Goal: Task Accomplishment & Management: Complete application form

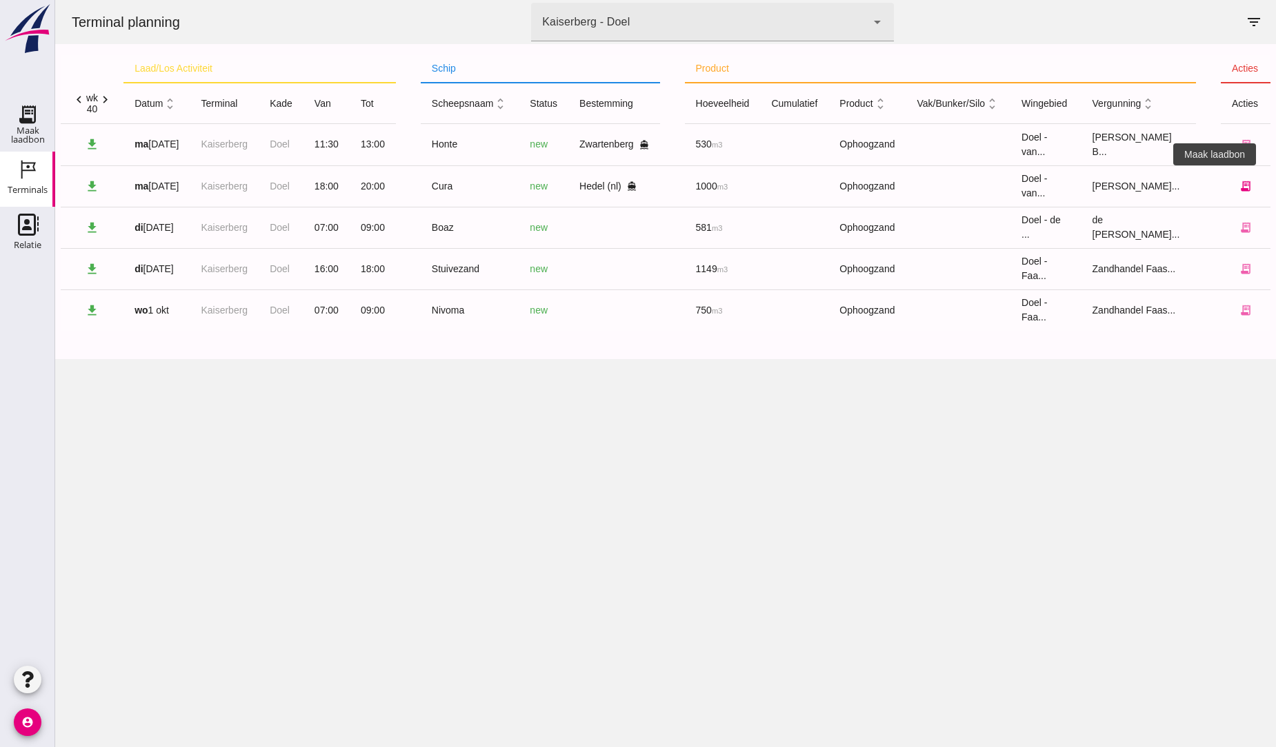
click at [1239, 188] on icon "receipt_long" at bounding box center [1245, 186] width 12 height 12
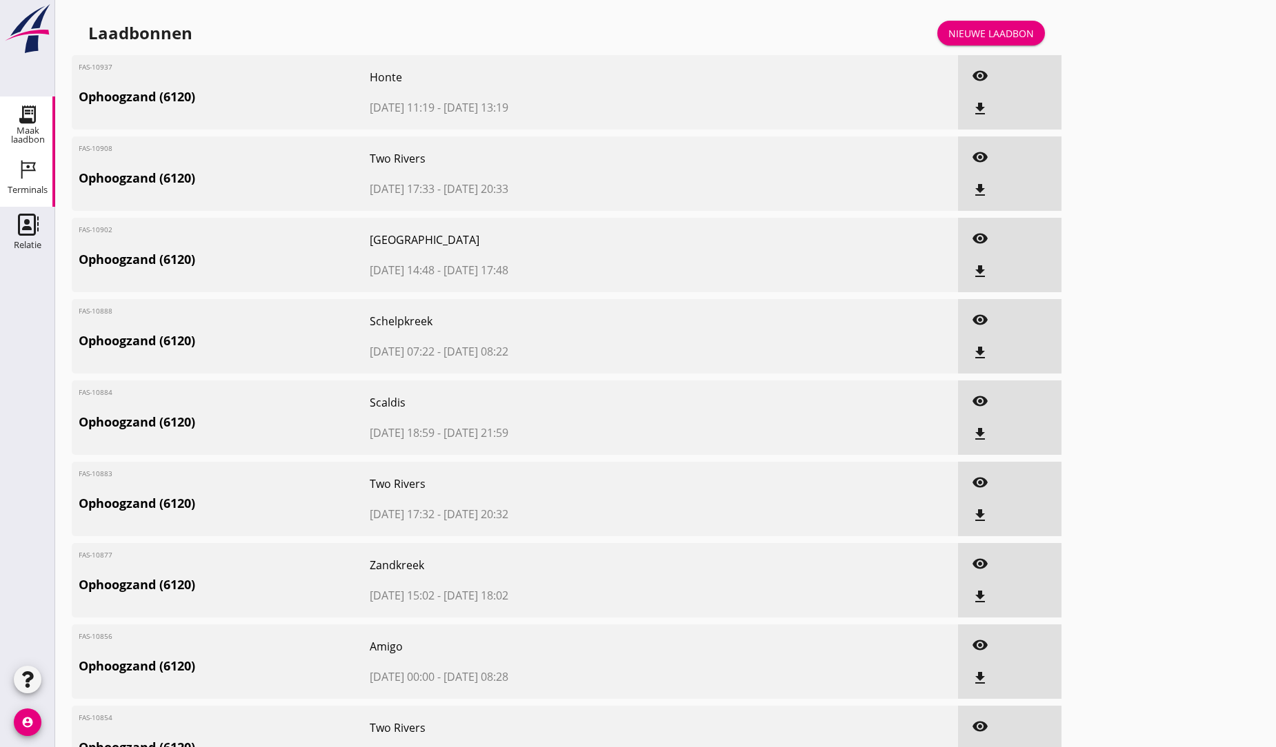
click at [37, 170] on icon "Terminals" at bounding box center [28, 170] width 22 height 22
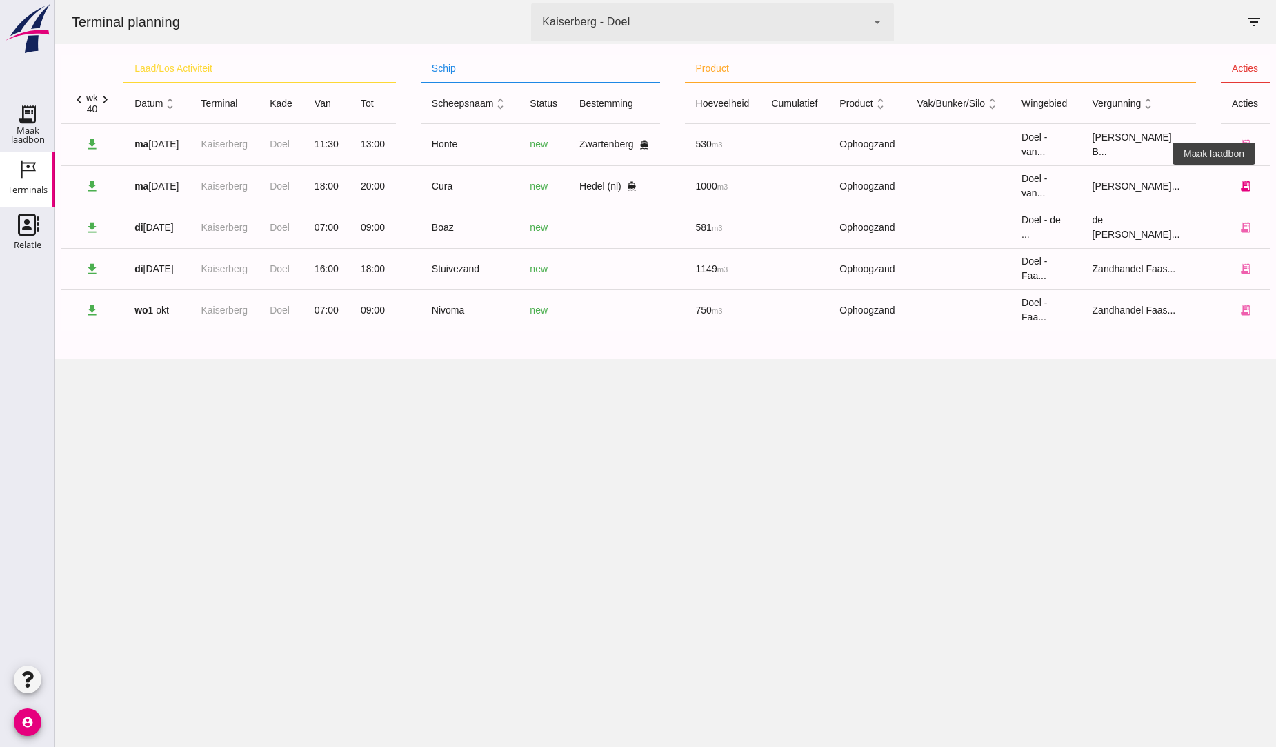
click at [1239, 189] on icon "receipt_long" at bounding box center [1245, 186] width 12 height 12
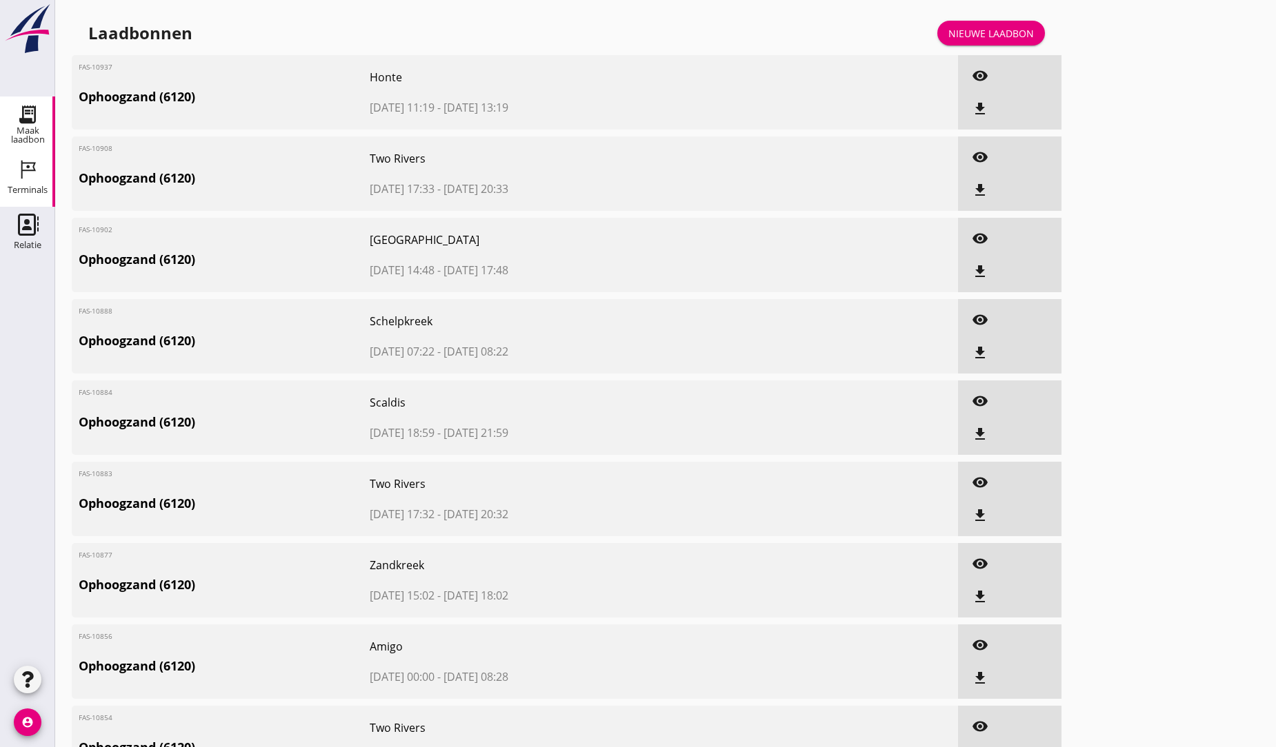
click at [28, 170] on use at bounding box center [28, 170] width 14 height 19
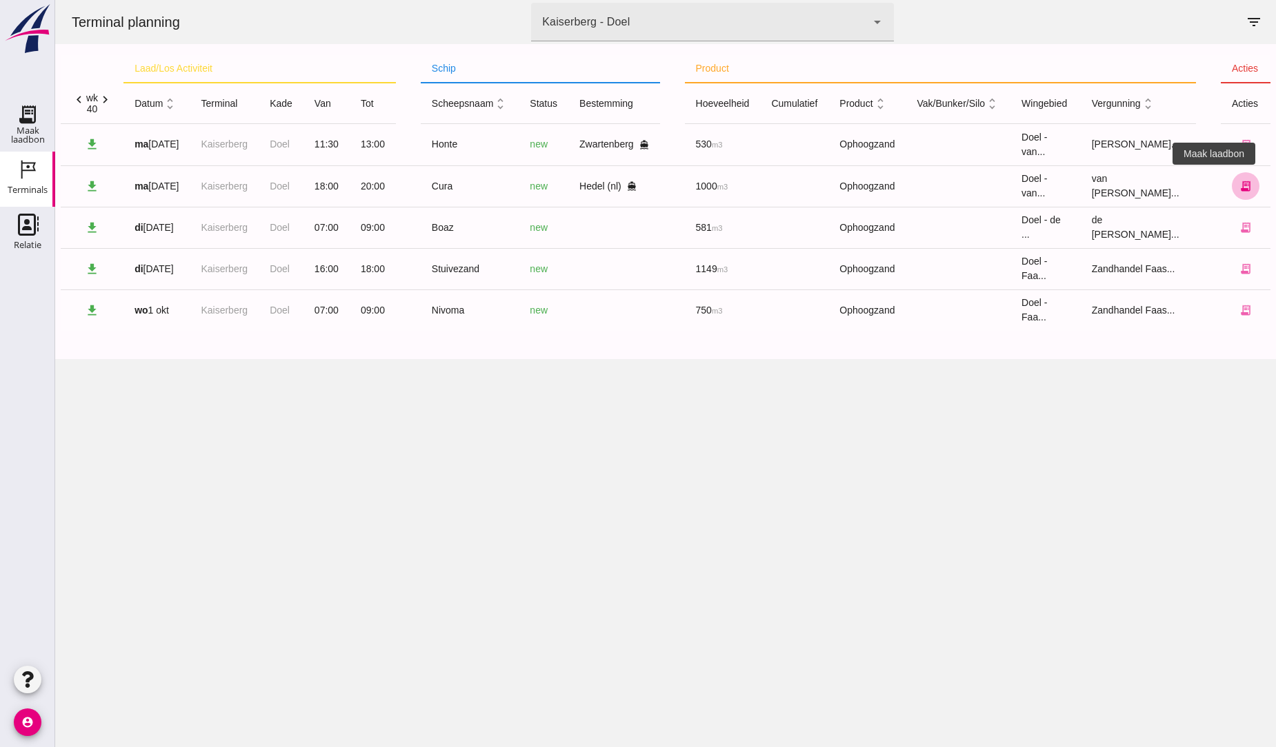
click at [1239, 185] on icon "receipt_long" at bounding box center [1245, 186] width 12 height 12
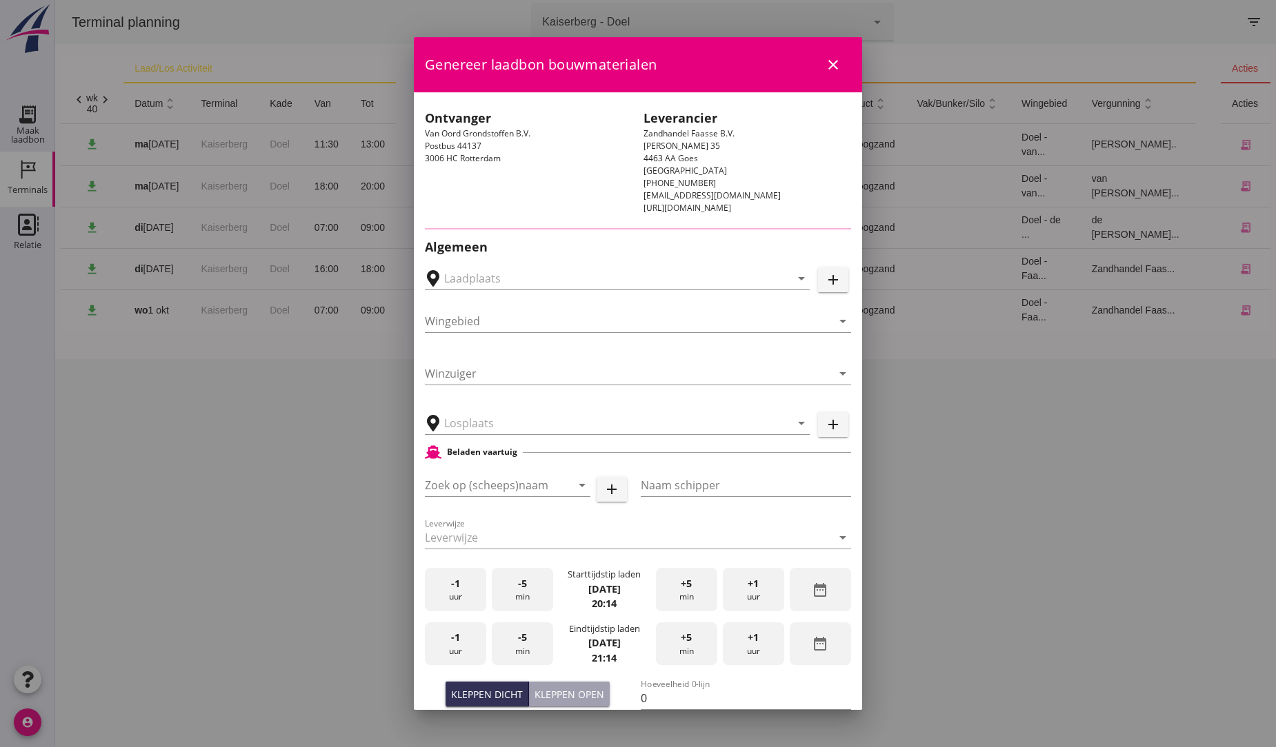
type input "Hedel, [GEOGRAPHIC_DATA], [GEOGRAPHIC_DATA]"
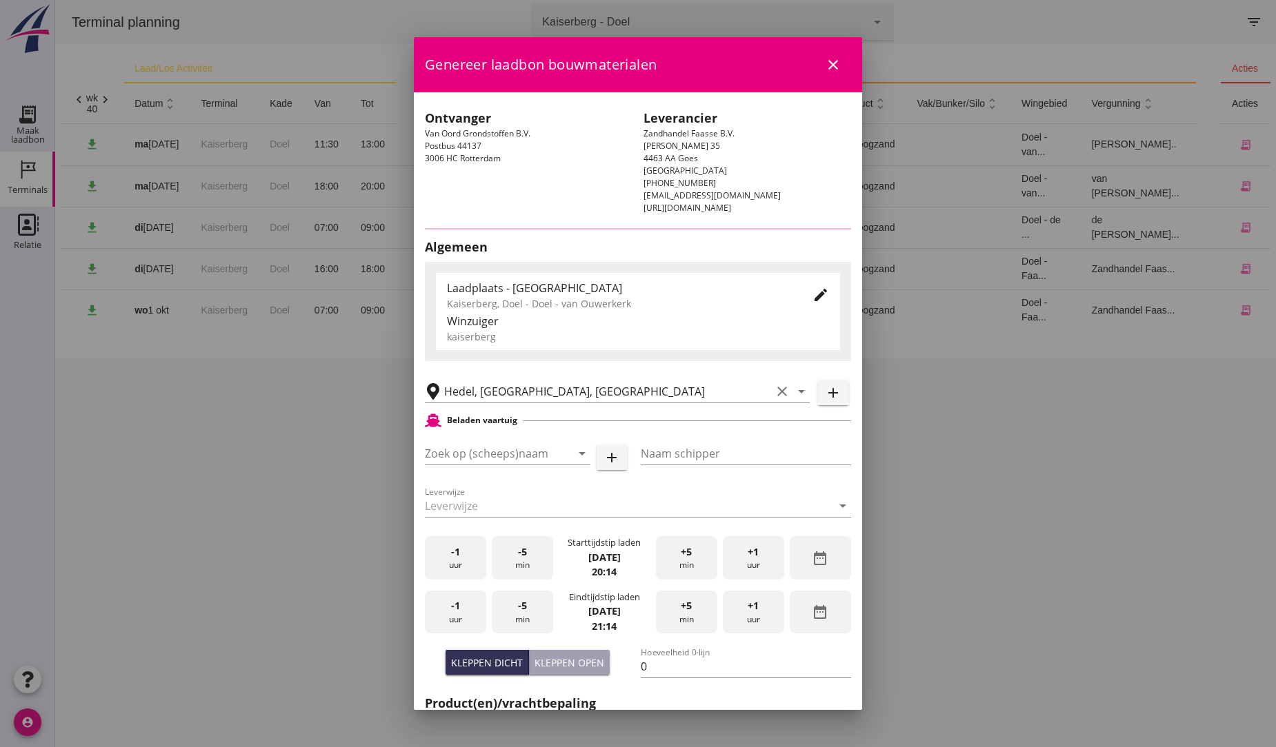
type input "Cura"
type input "A. [PERSON_NAME]"
type input "1089"
type input "Ophoogzand (6120)"
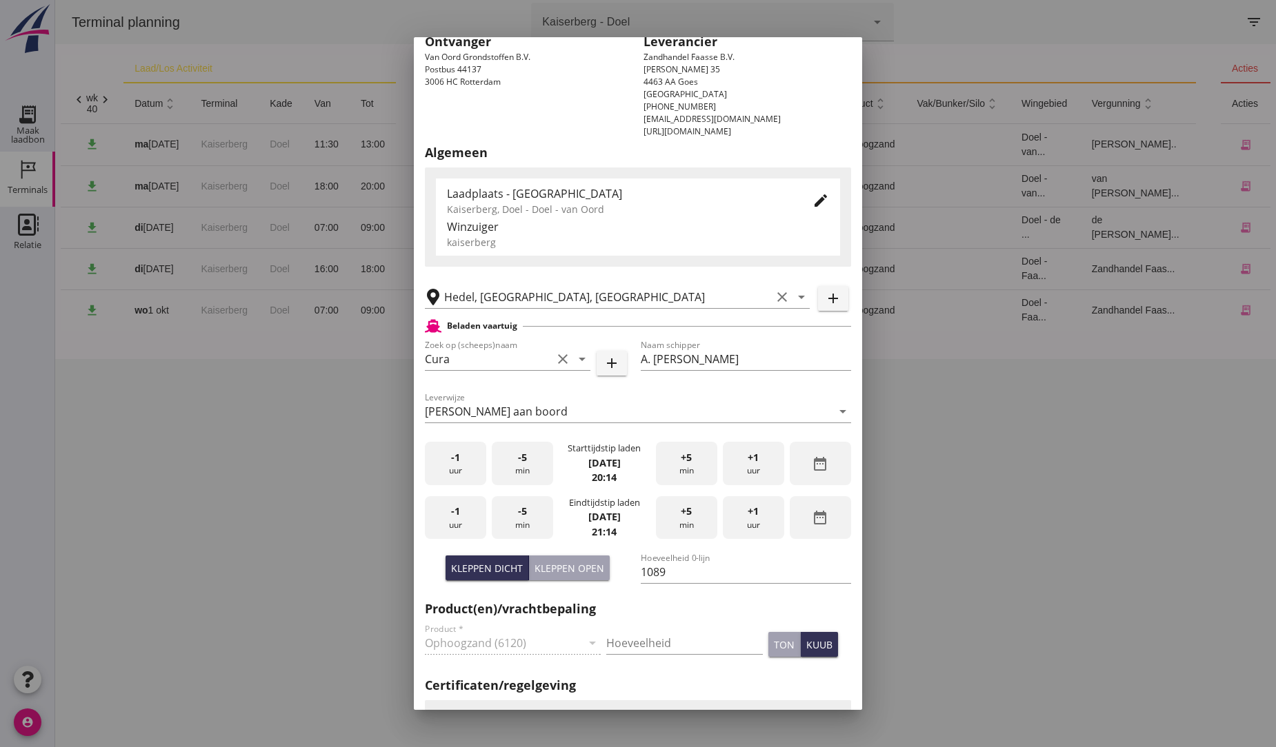
scroll to position [153, 0]
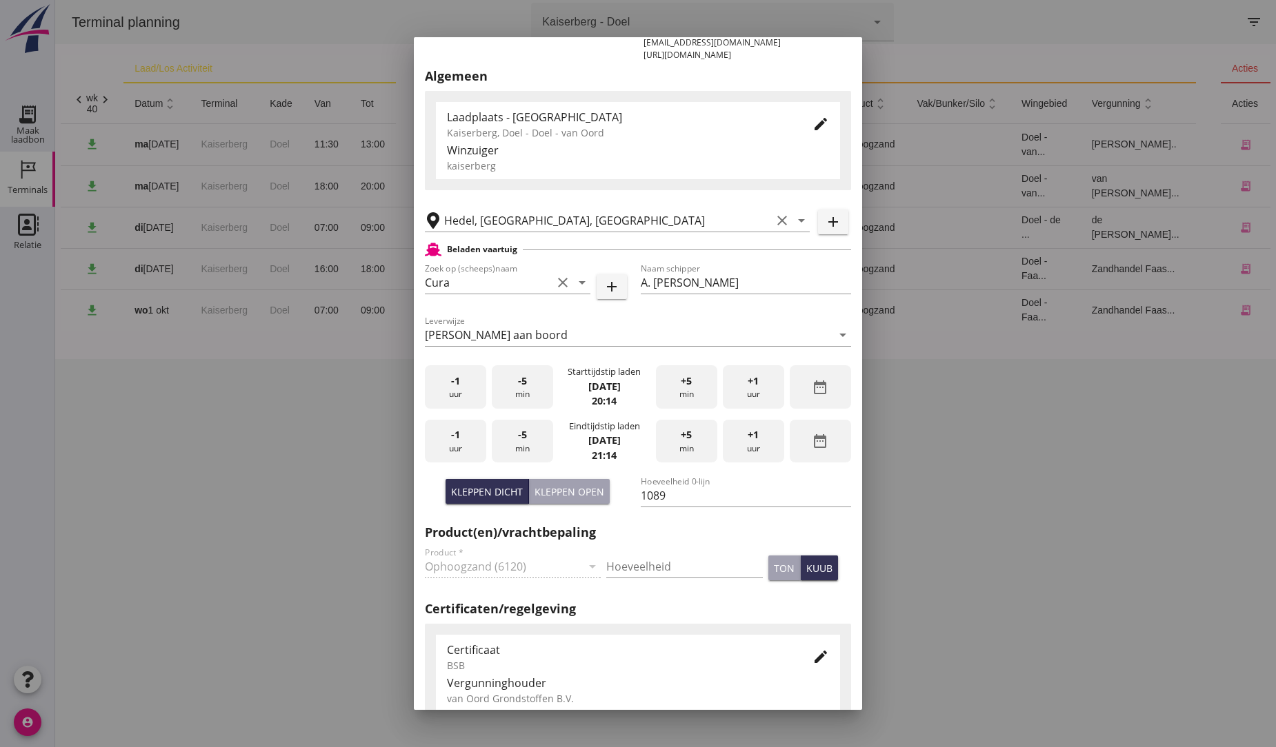
click at [753, 439] on div "+1 uur" at bounding box center [753, 441] width 61 height 43
click at [756, 439] on div "+1 uur" at bounding box center [753, 441] width 61 height 43
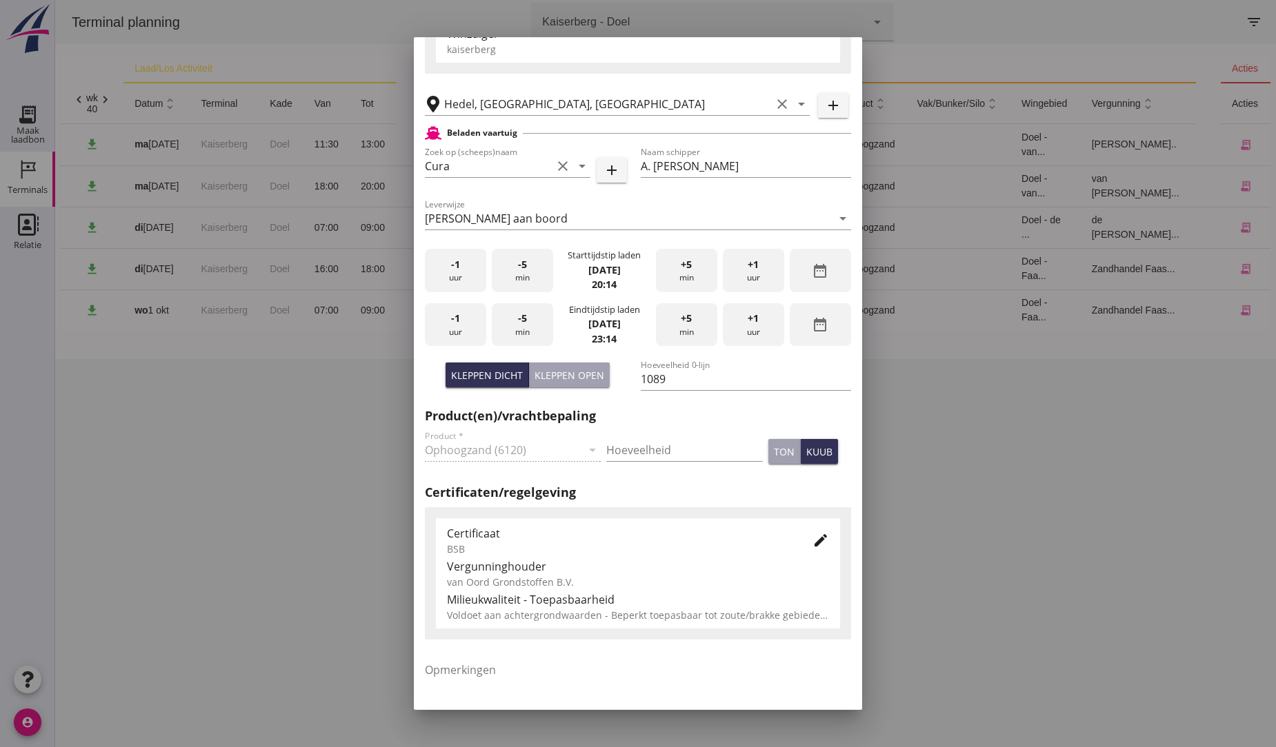
scroll to position [365, 0]
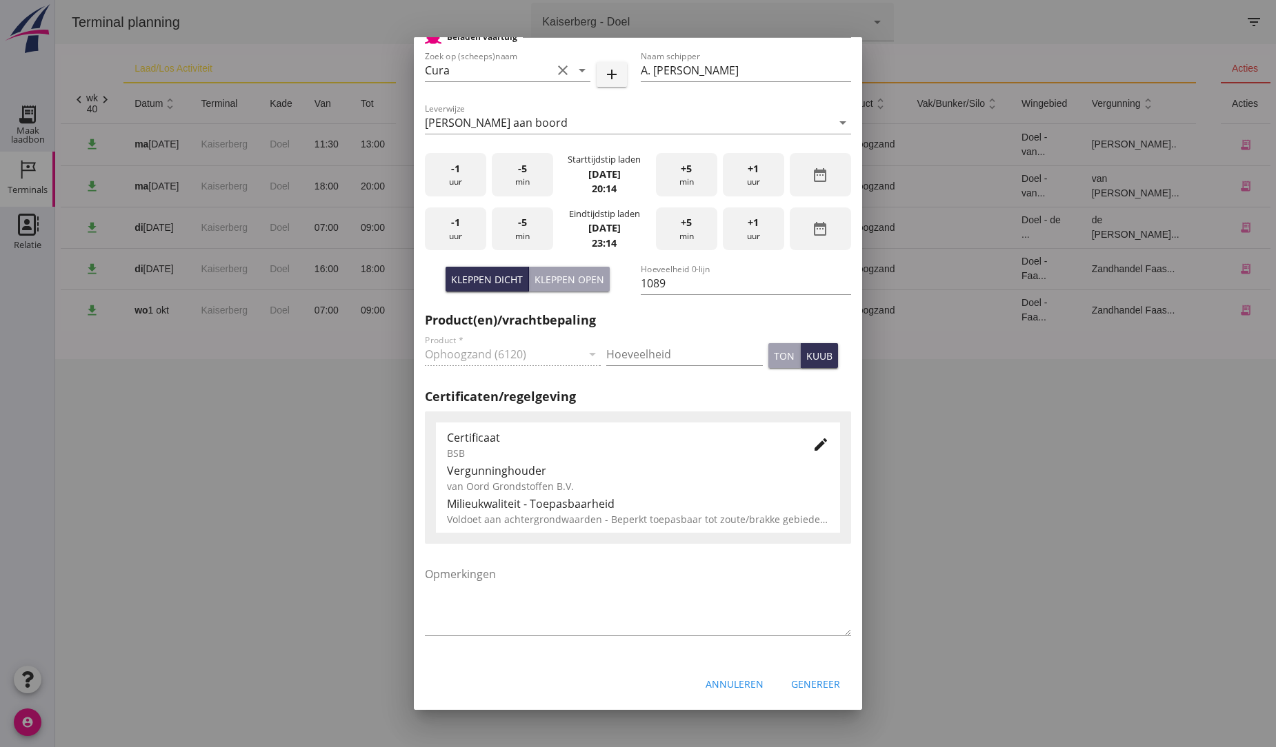
click at [581, 279] on div "Kleppen open" at bounding box center [569, 279] width 70 height 14
click at [490, 274] on div "Kleppen dicht" at bounding box center [487, 279] width 72 height 14
type input "1089"
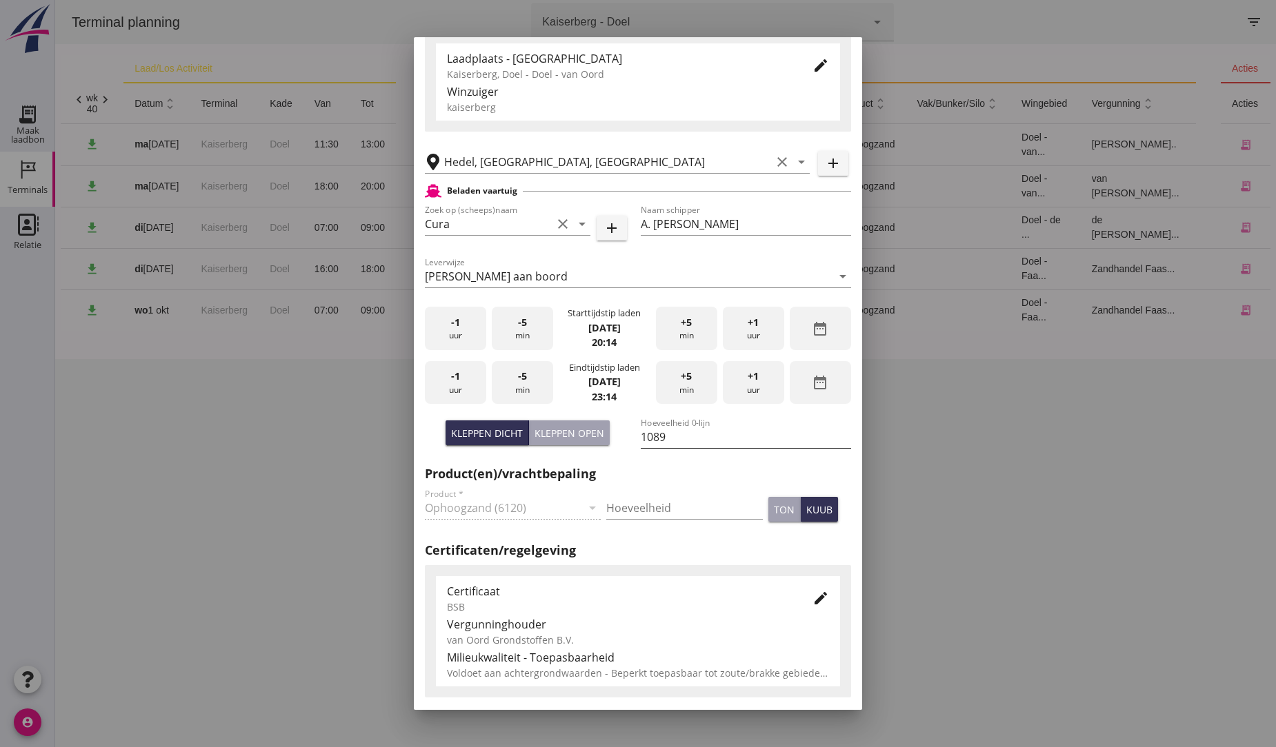
scroll to position [0, 0]
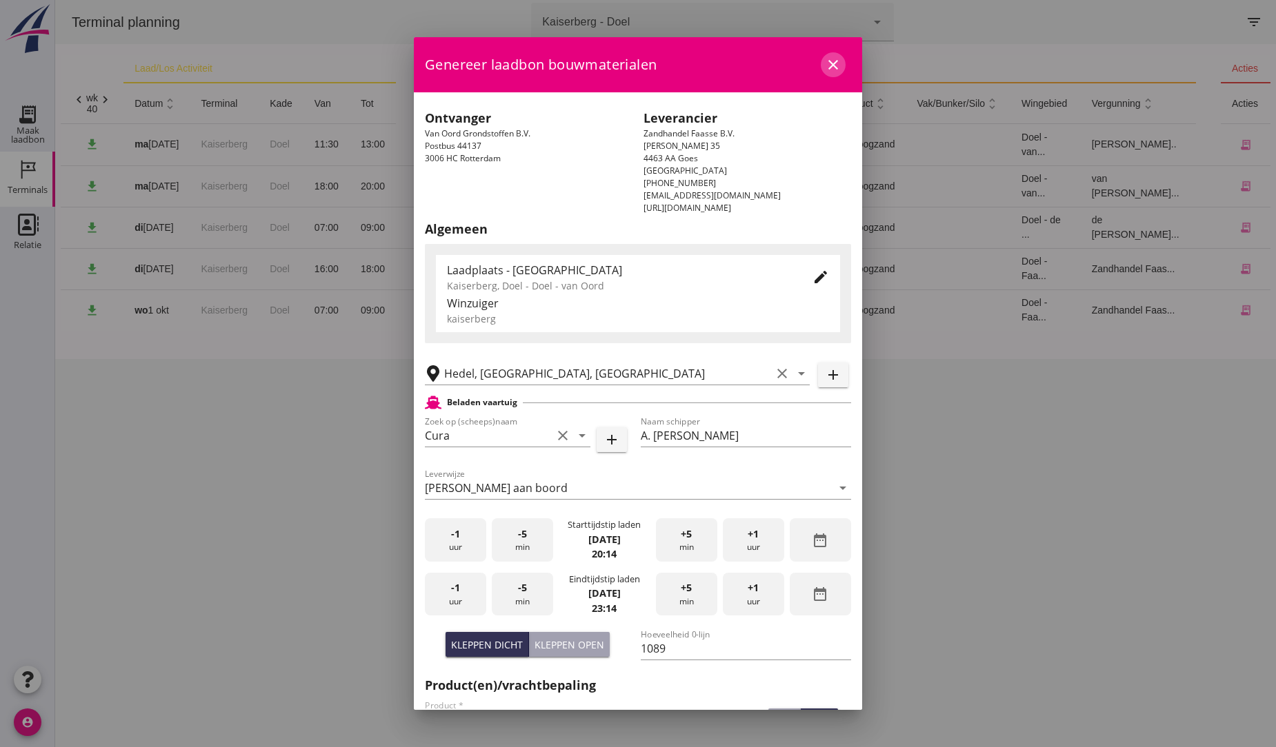
click at [825, 63] on icon "close" at bounding box center [833, 65] width 17 height 17
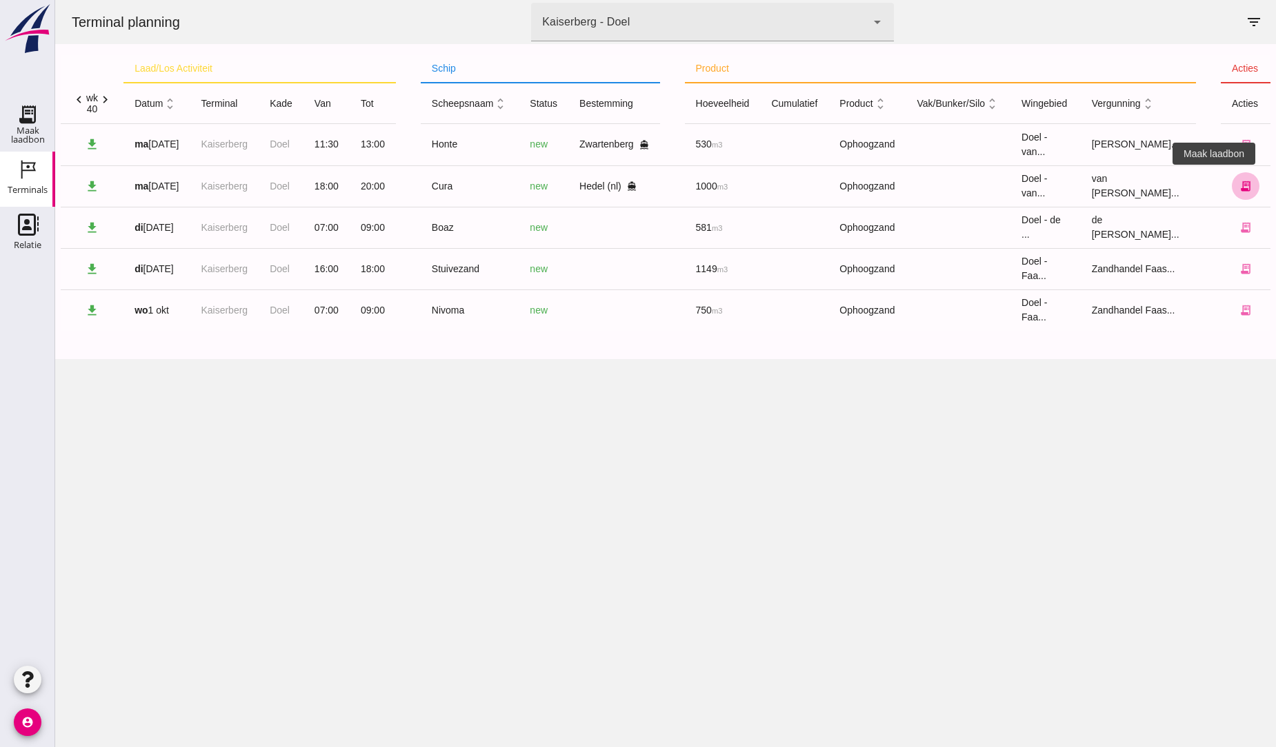
click at [1239, 187] on icon "receipt_long" at bounding box center [1245, 186] width 12 height 12
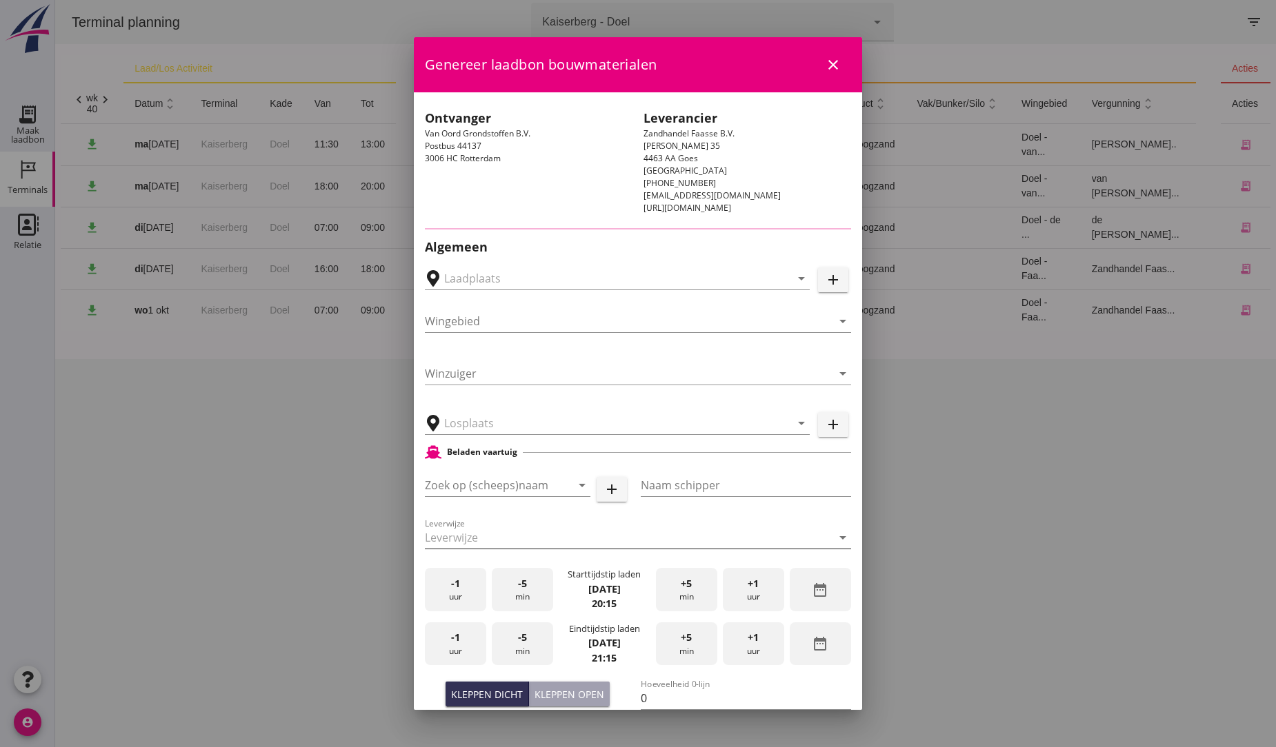
type input "Hedel, [GEOGRAPHIC_DATA], [GEOGRAPHIC_DATA]"
type input "Cura"
type input "A. [PERSON_NAME]"
type input "1089"
type input "Ophoogzand (6120)"
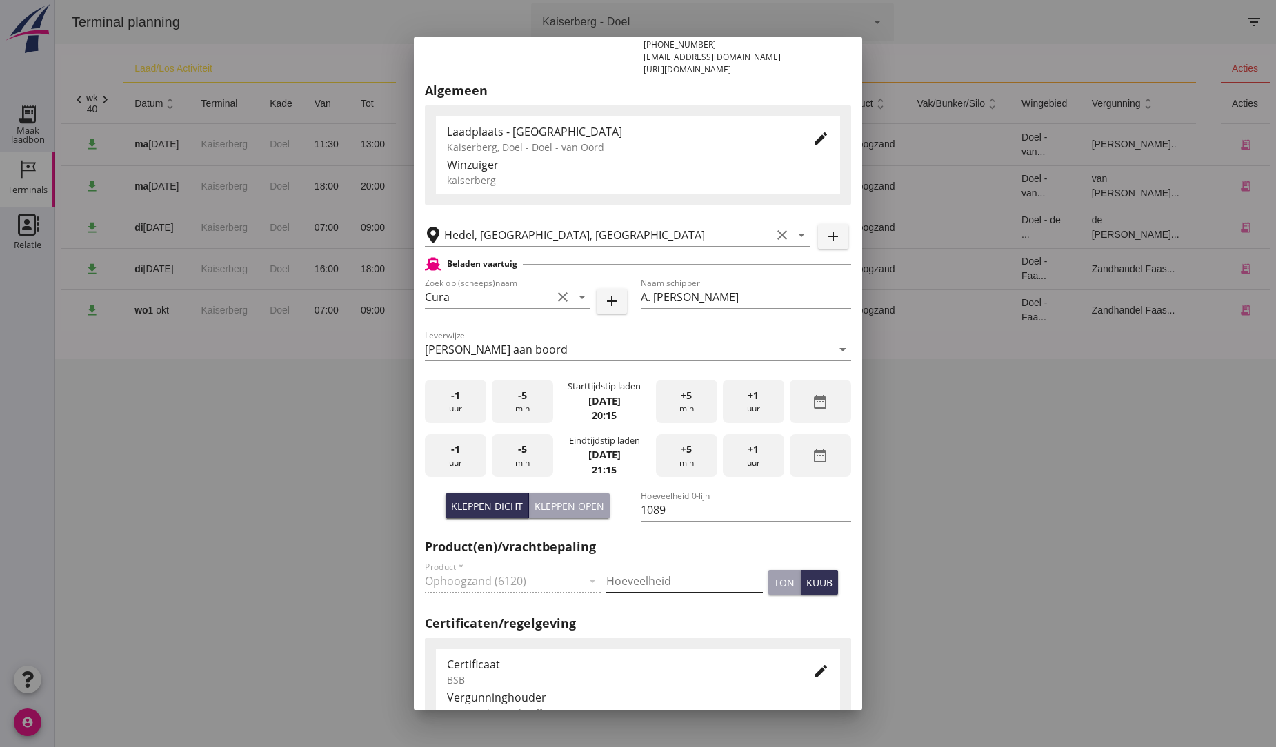
scroll to position [153, 0]
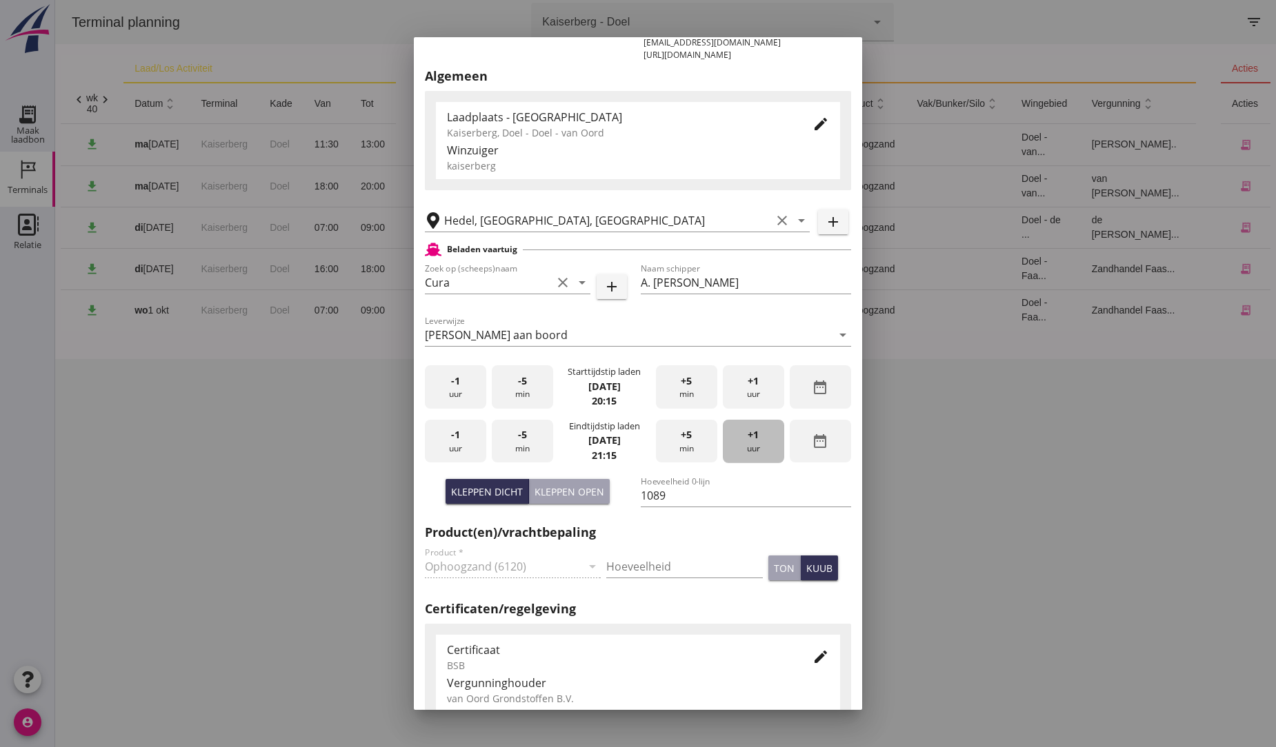
click at [747, 434] on span "+1" at bounding box center [752, 434] width 11 height 15
click at [664, 488] on input "1089" at bounding box center [746, 496] width 210 height 22
type input "1000"
click at [676, 633] on div "Certificaat BSB edit Vergunninghouder van Oord Grondstoffen B.V. Milieukwalitei…" at bounding box center [638, 690] width 426 height 132
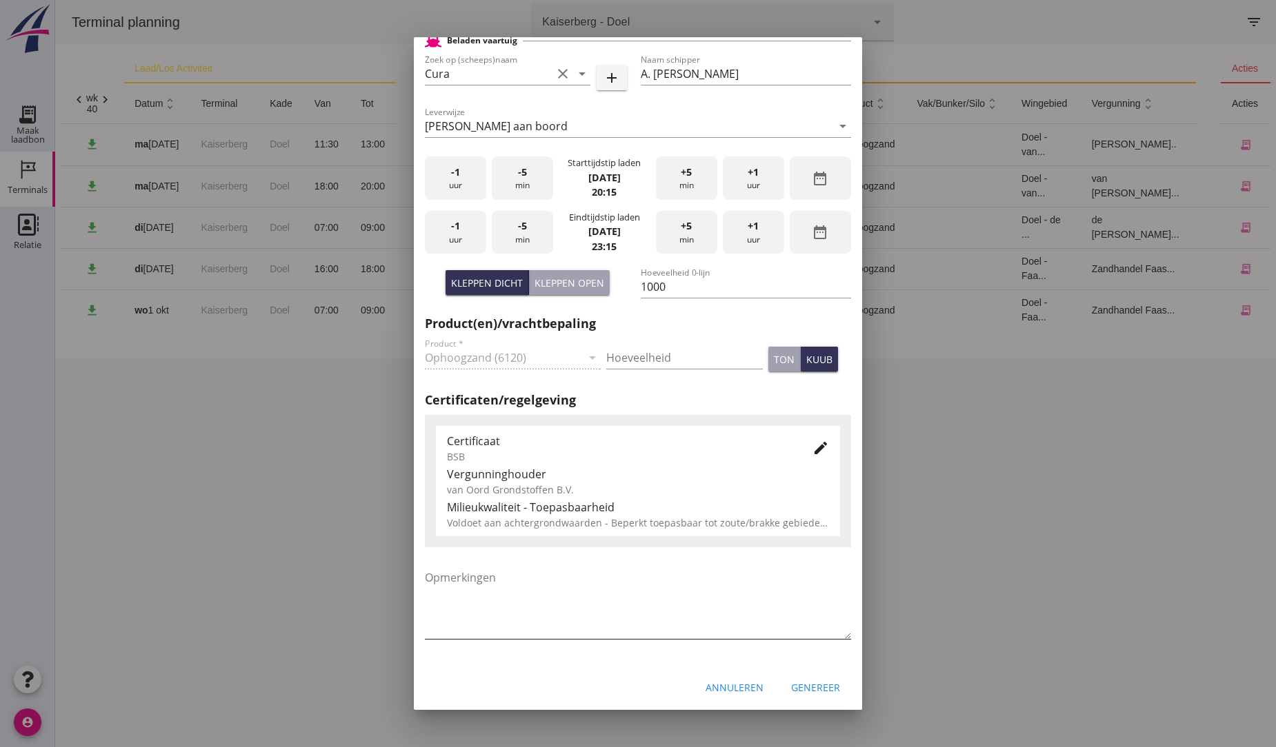
scroll to position [365, 0]
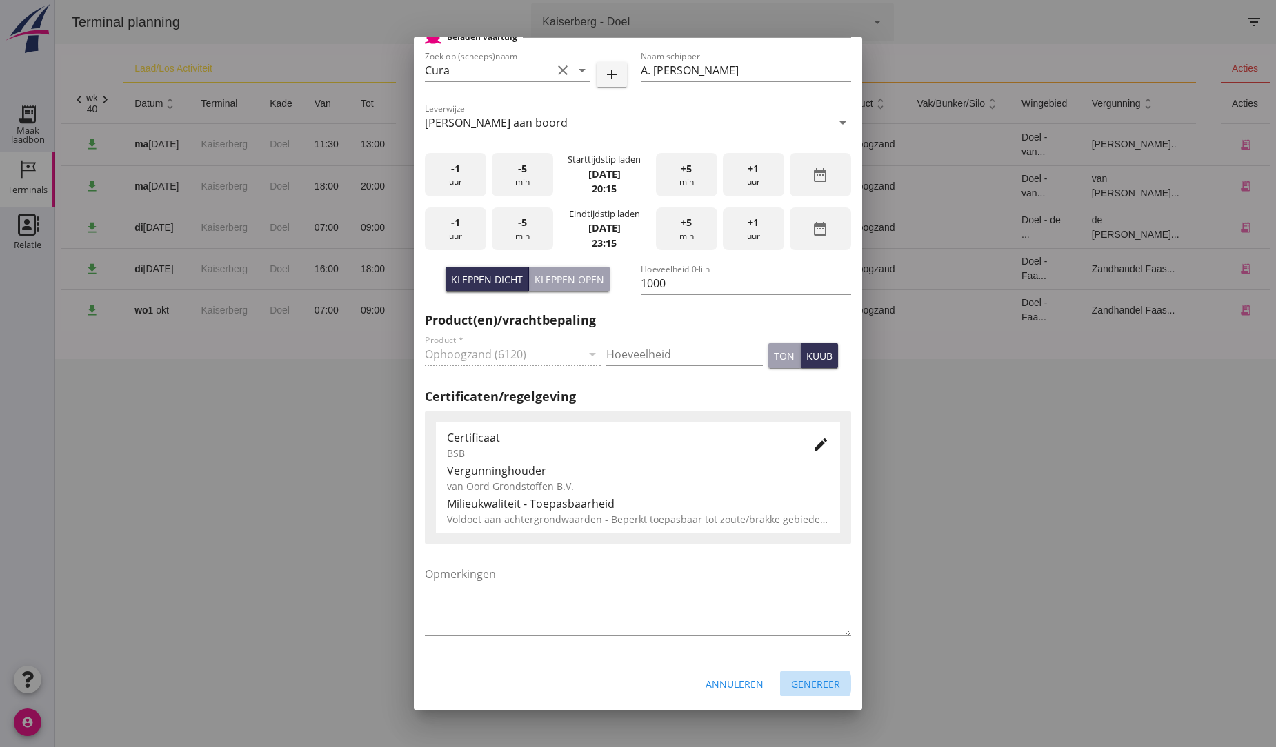
click at [812, 677] on div "Genereer" at bounding box center [815, 684] width 49 height 14
